Goal: Information Seeking & Learning: Find specific fact

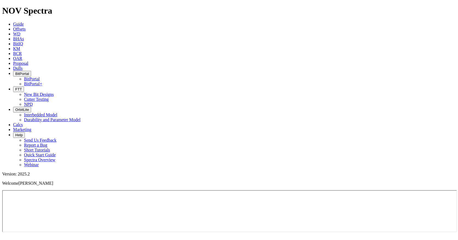
click at [26, 27] on link "Offsets" at bounding box center [19, 29] width 13 height 5
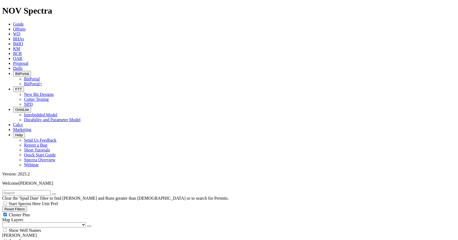
click at [42, 190] on input "text" at bounding box center [26, 193] width 48 height 6
paste input "IRIS_004"
type input "IRIS_004"
click at [28, 190] on input "IRIS_004" at bounding box center [26, 193] width 48 height 6
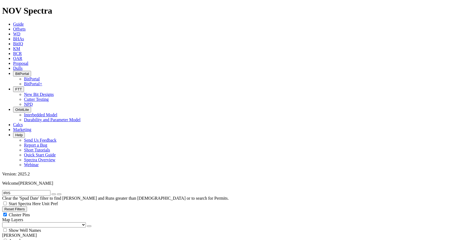
type input "IRIS"
click at [57, 193] on button "submit" at bounding box center [59, 194] width 4 height 2
click at [7, 239] on input "radio" at bounding box center [6, 241] width 4 height 4
radio input "true"
radio input "false"
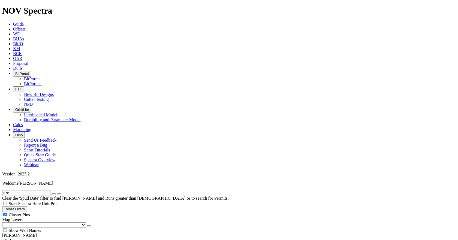
scroll to position [82, 0]
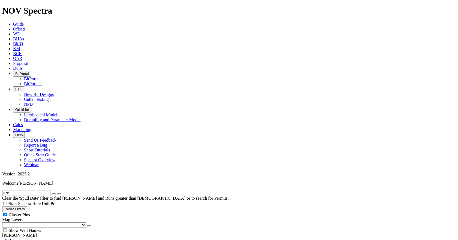
select select "8.5"
checkbox input "false"
